Goal: Find specific page/section: Find specific page/section

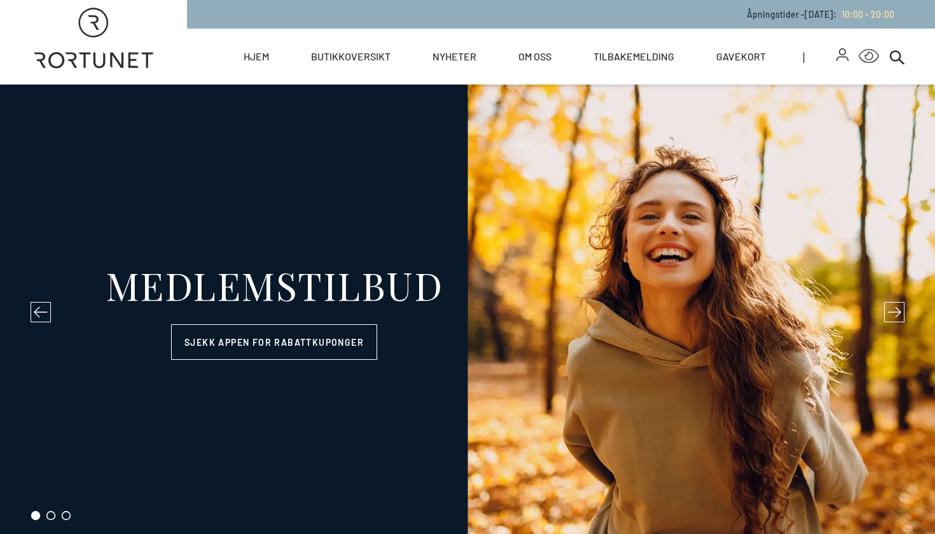
select select "NO"
click at [256, 53] on link "Hjem" at bounding box center [255, 57] width 25 height 56
select select "NO"
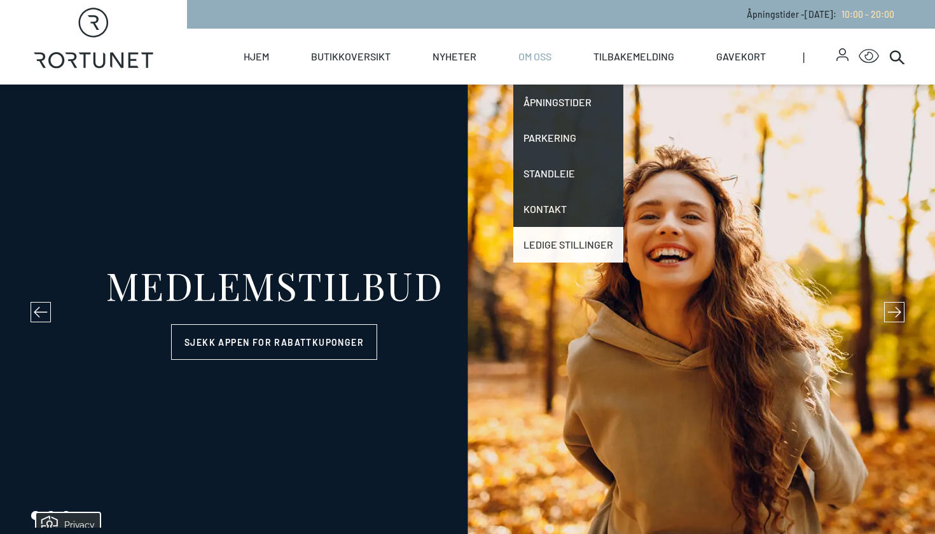
click at [584, 250] on link "Ledige stillinger" at bounding box center [568, 245] width 110 height 36
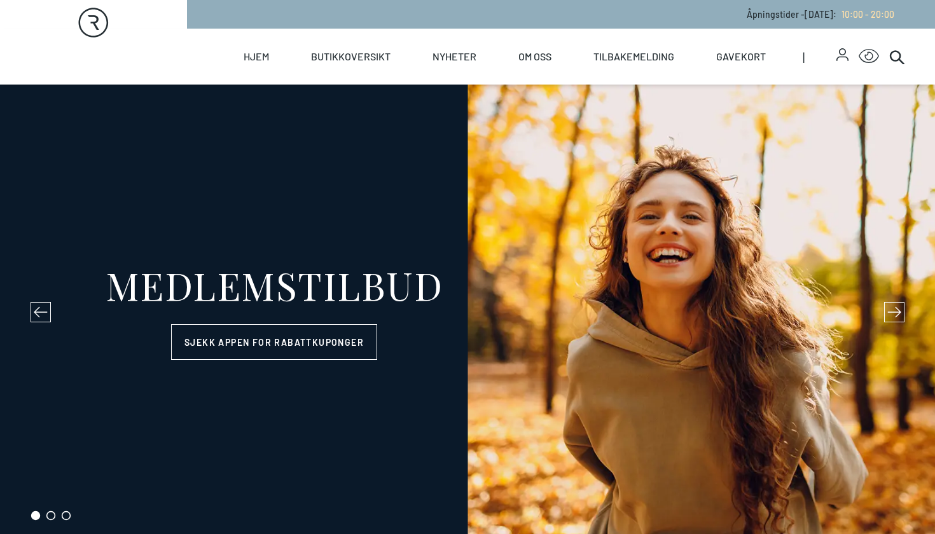
select select "NO"
click at [897, 60] on circle at bounding box center [895, 56] width 10 height 10
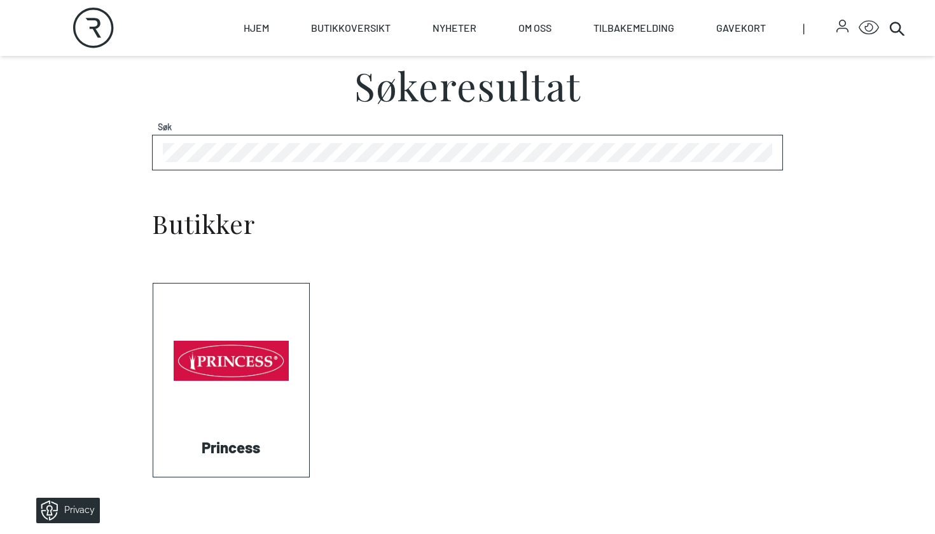
scroll to position [363, 0]
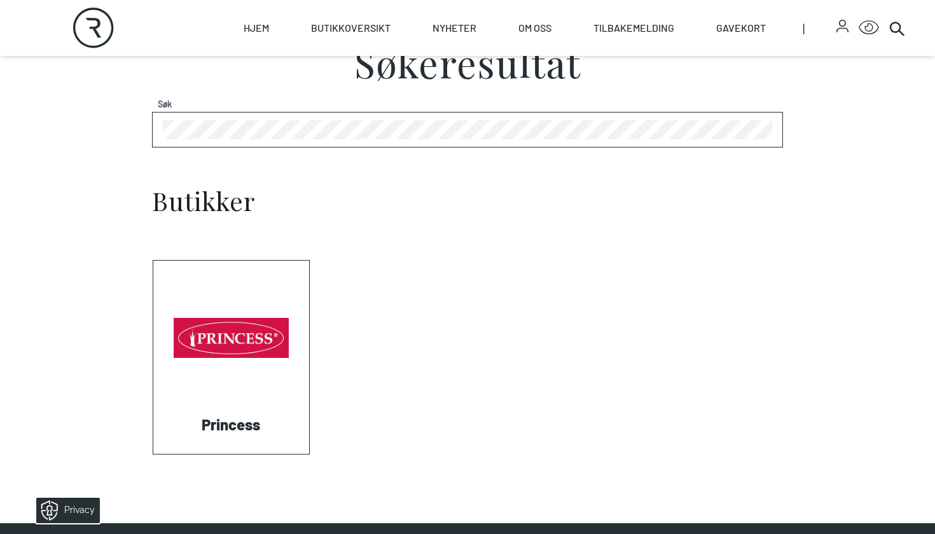
click at [153, 454] on link "Visit: Princess" at bounding box center [153, 454] width 0 height 0
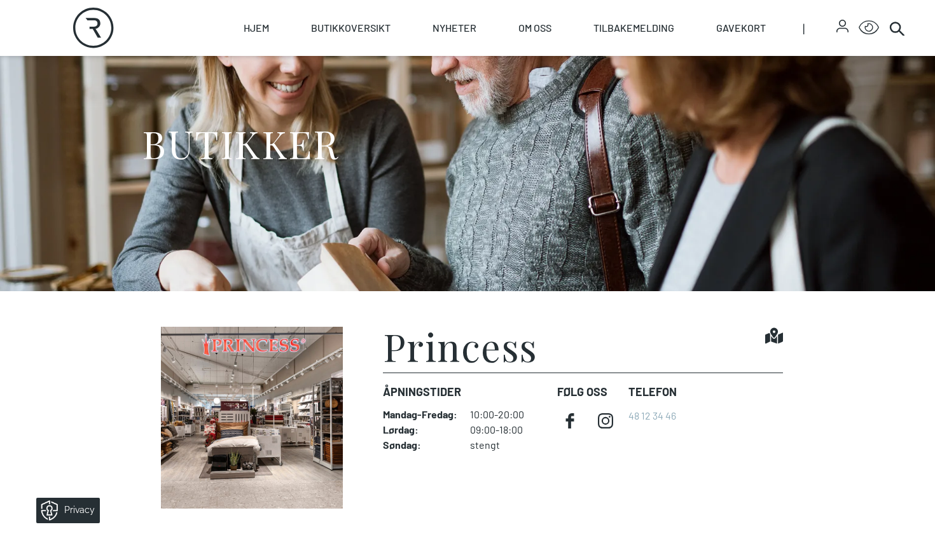
scroll to position [137, 0]
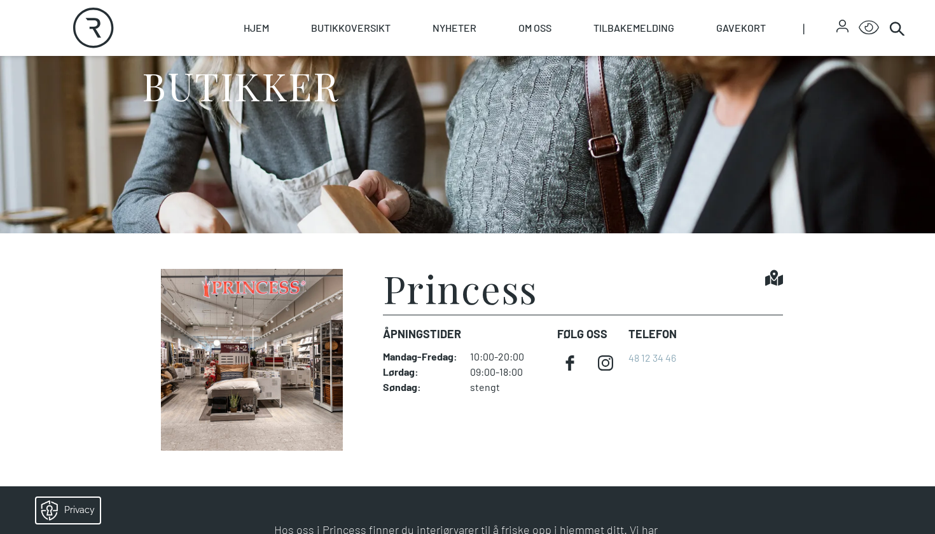
click at [842, 25] on icon "button" at bounding box center [842, 26] width 12 height 13
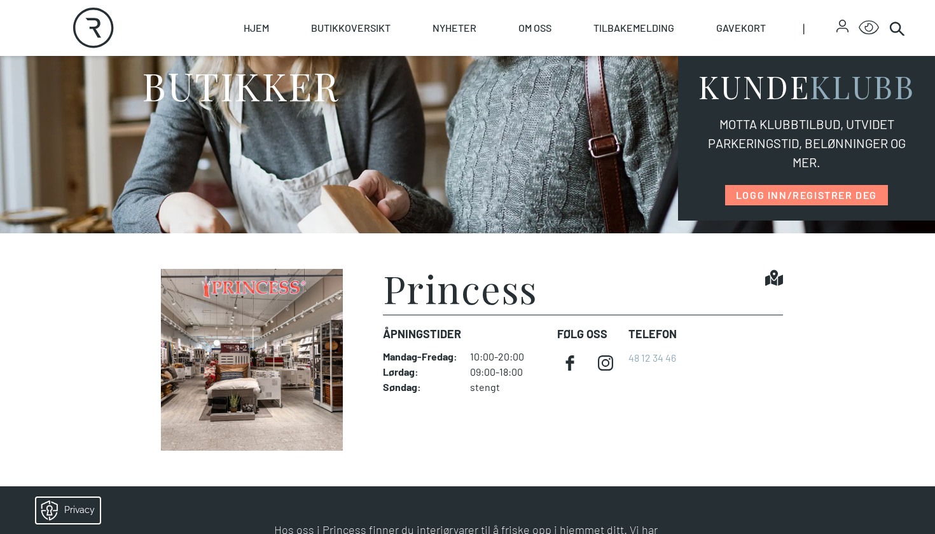
click at [735, 249] on section "Princess Find it! Åpningstider Mandag - Fredag : 10:00-20:00 Lørdag : 09:00-18:…" at bounding box center [467, 359] width 935 height 253
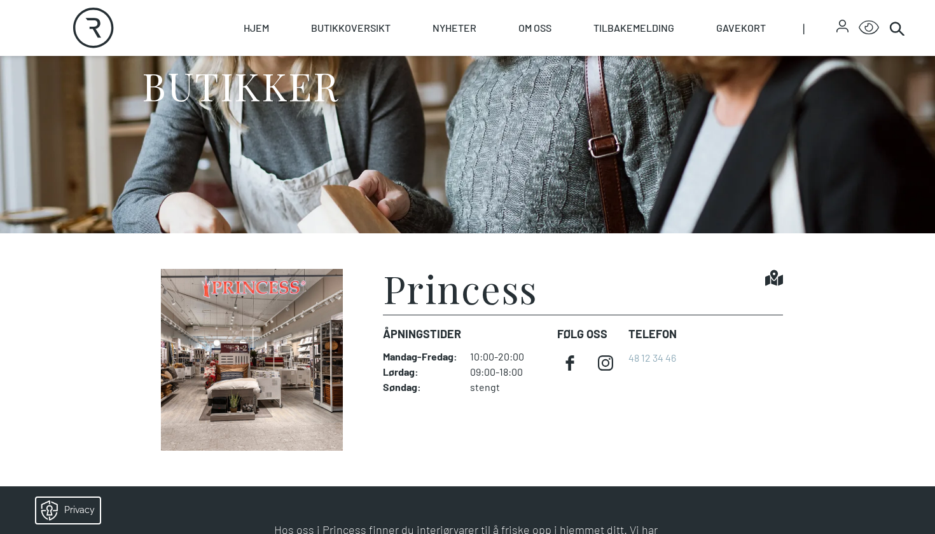
click at [779, 280] on icon at bounding box center [774, 278] width 18 height 16
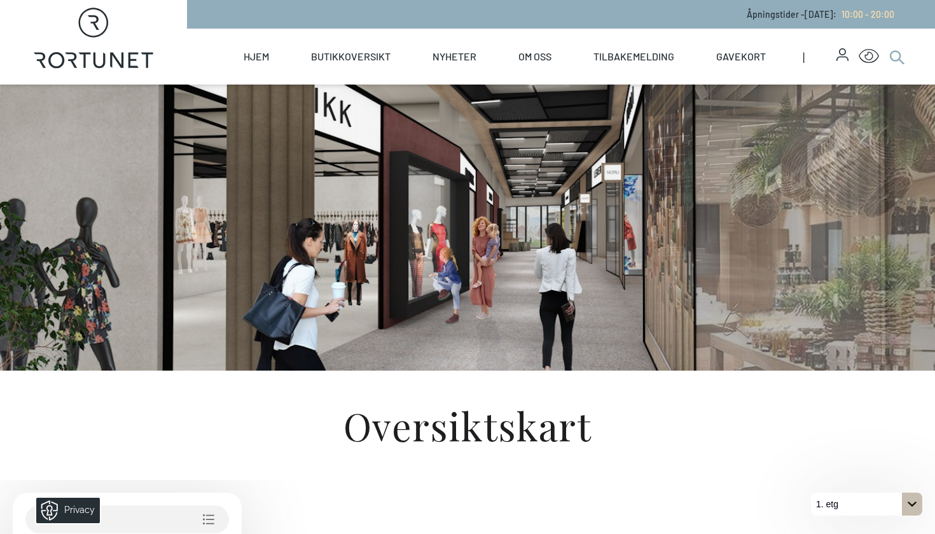
click at [894, 59] on icon at bounding box center [896, 56] width 15 height 15
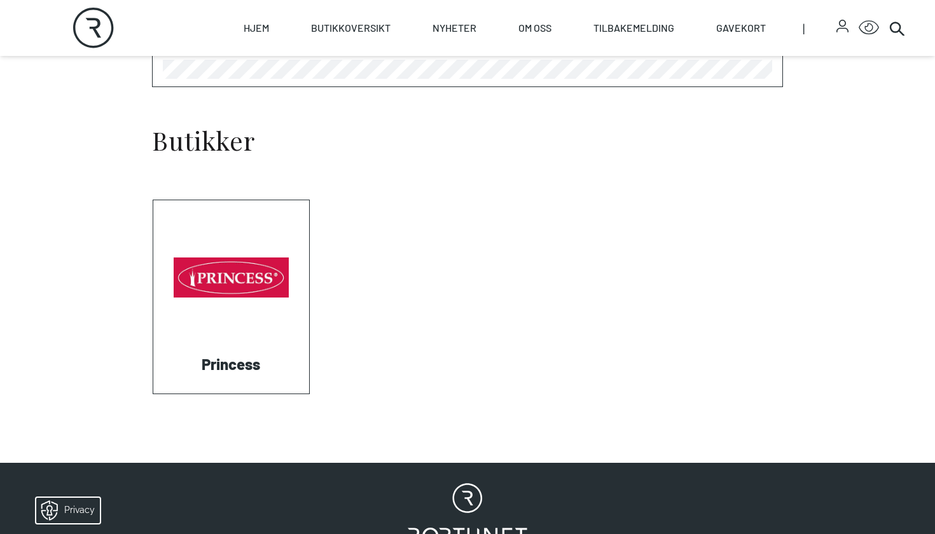
scroll to position [441, 0]
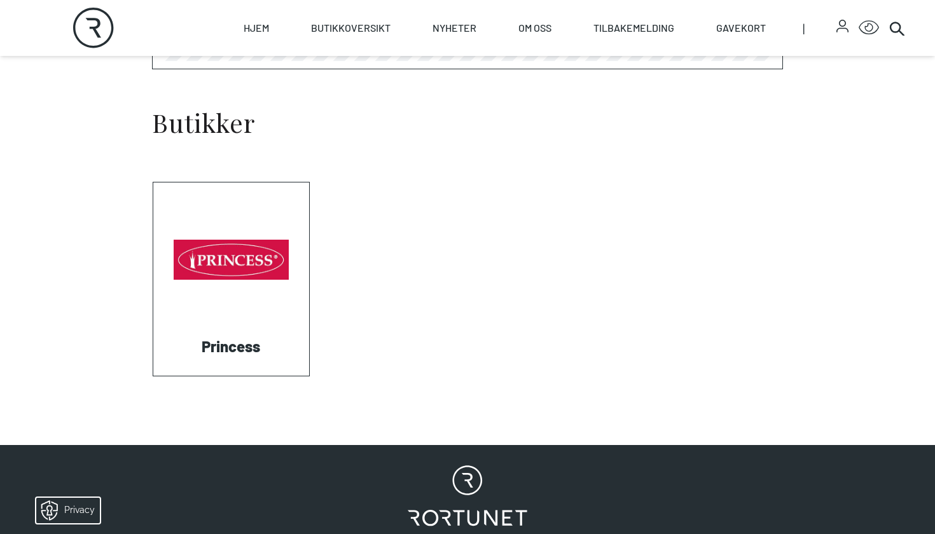
click at [153, 376] on link "Visit: Princess" at bounding box center [153, 376] width 0 height 0
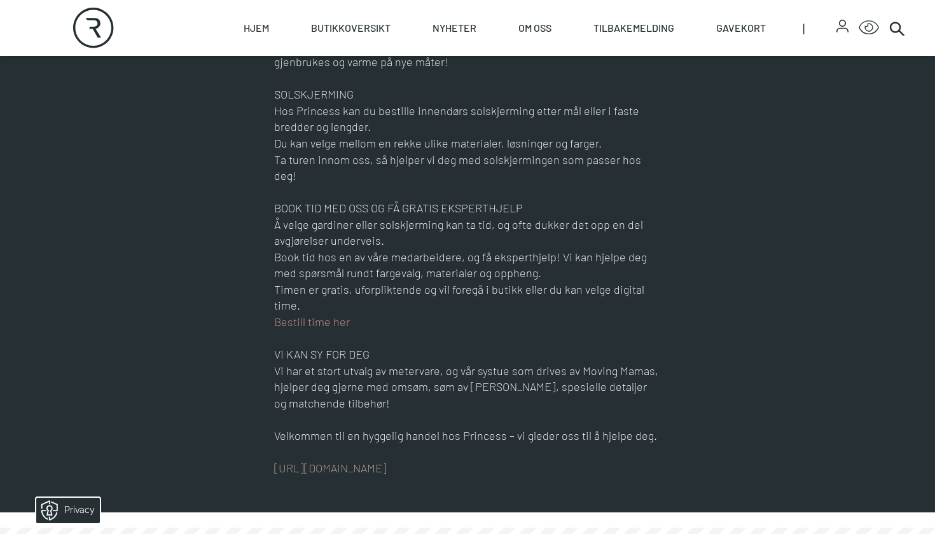
scroll to position [933, 0]
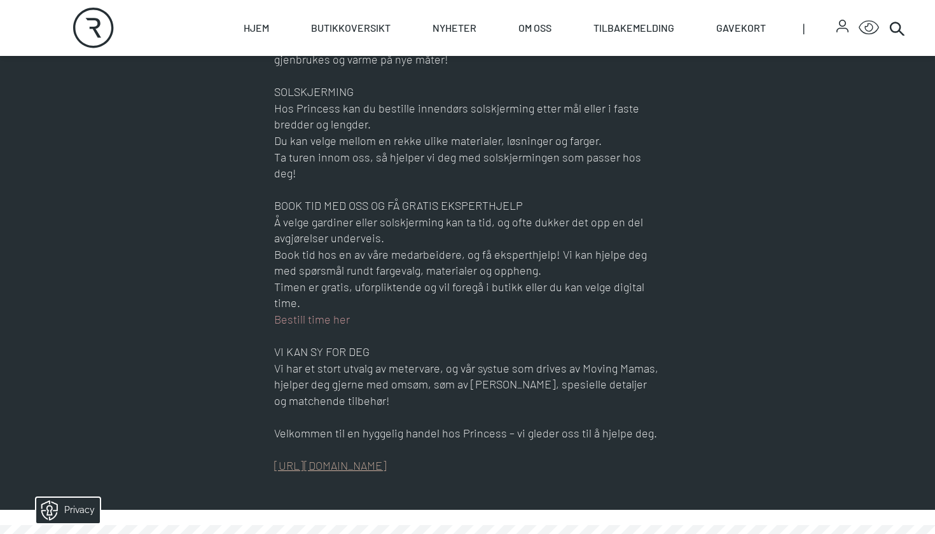
click at [352, 458] on link "https://www.princessbutikken.no/" at bounding box center [330, 465] width 113 height 14
